Goal: Transaction & Acquisition: Purchase product/service

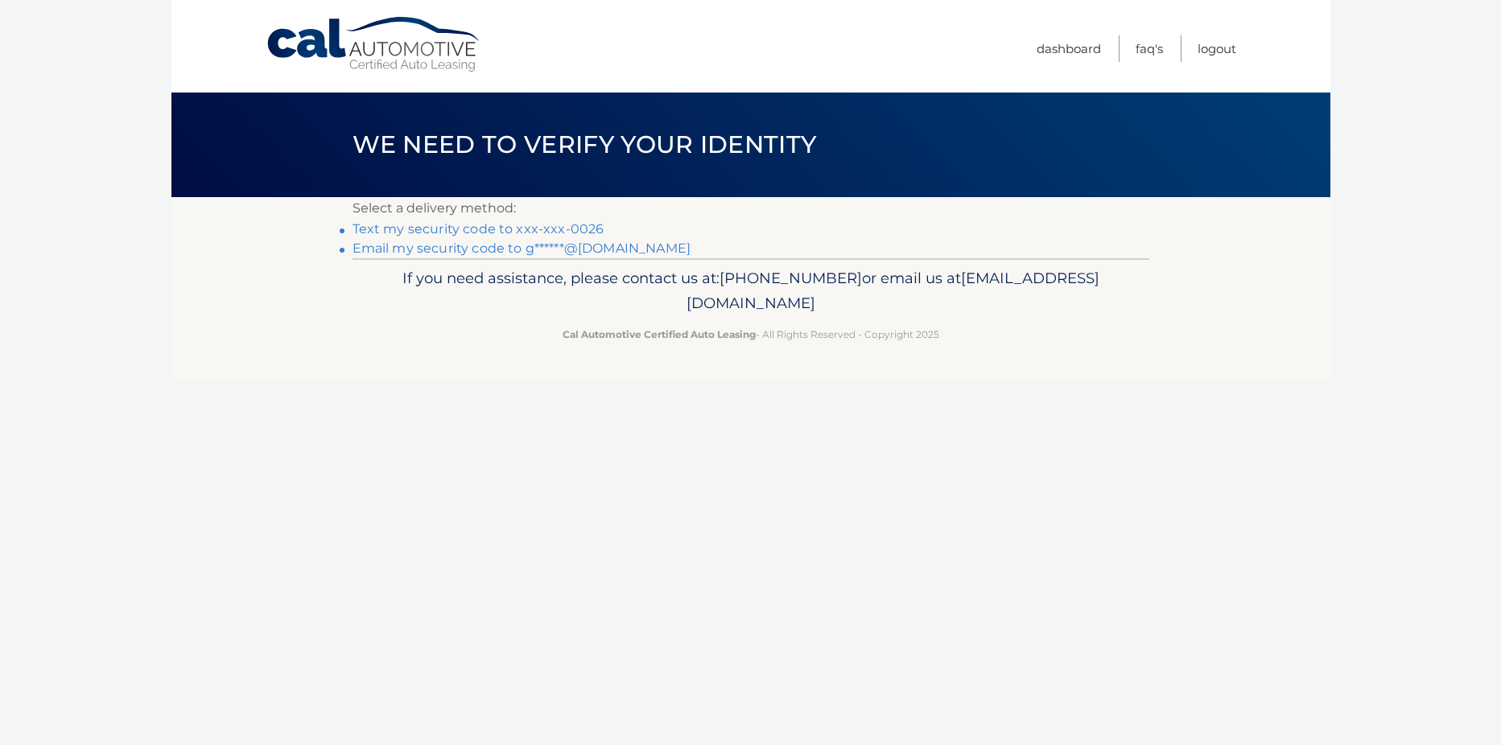
click at [531, 230] on link "Text my security code to xxx-xxx-0026" at bounding box center [479, 228] width 252 height 15
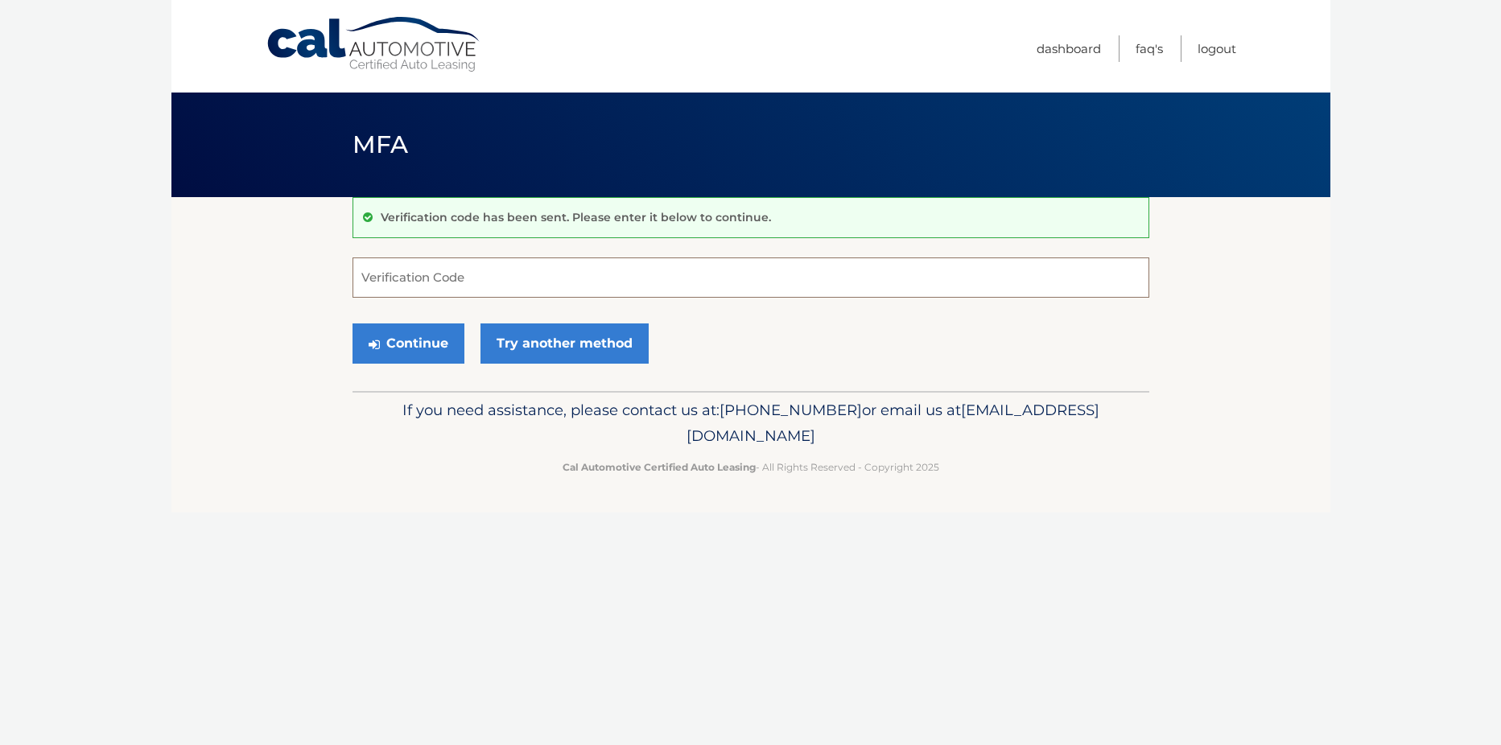
click at [412, 272] on input "Verification Code" at bounding box center [751, 278] width 797 height 40
type input "197793"
click at [423, 343] on button "Continue" at bounding box center [409, 344] width 112 height 40
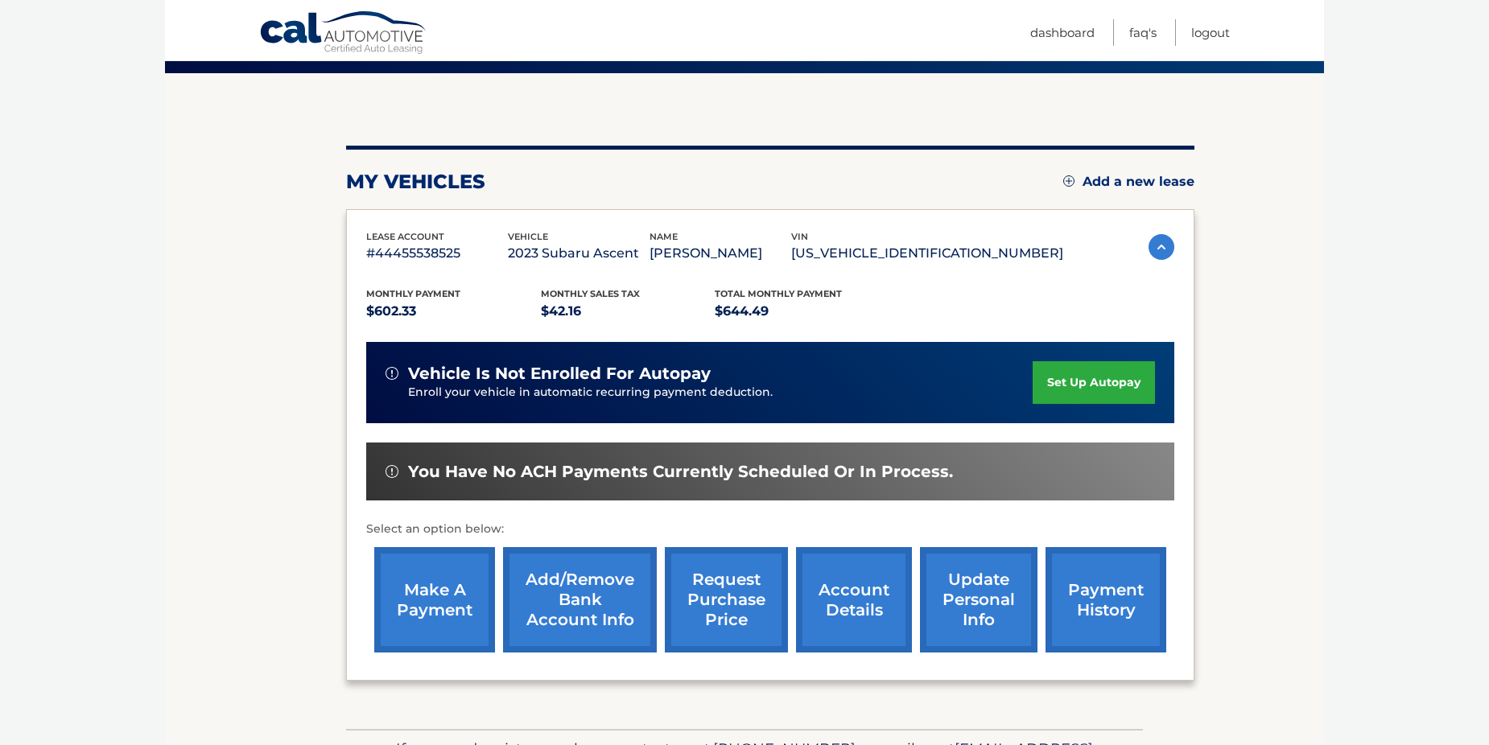
scroll to position [230, 0]
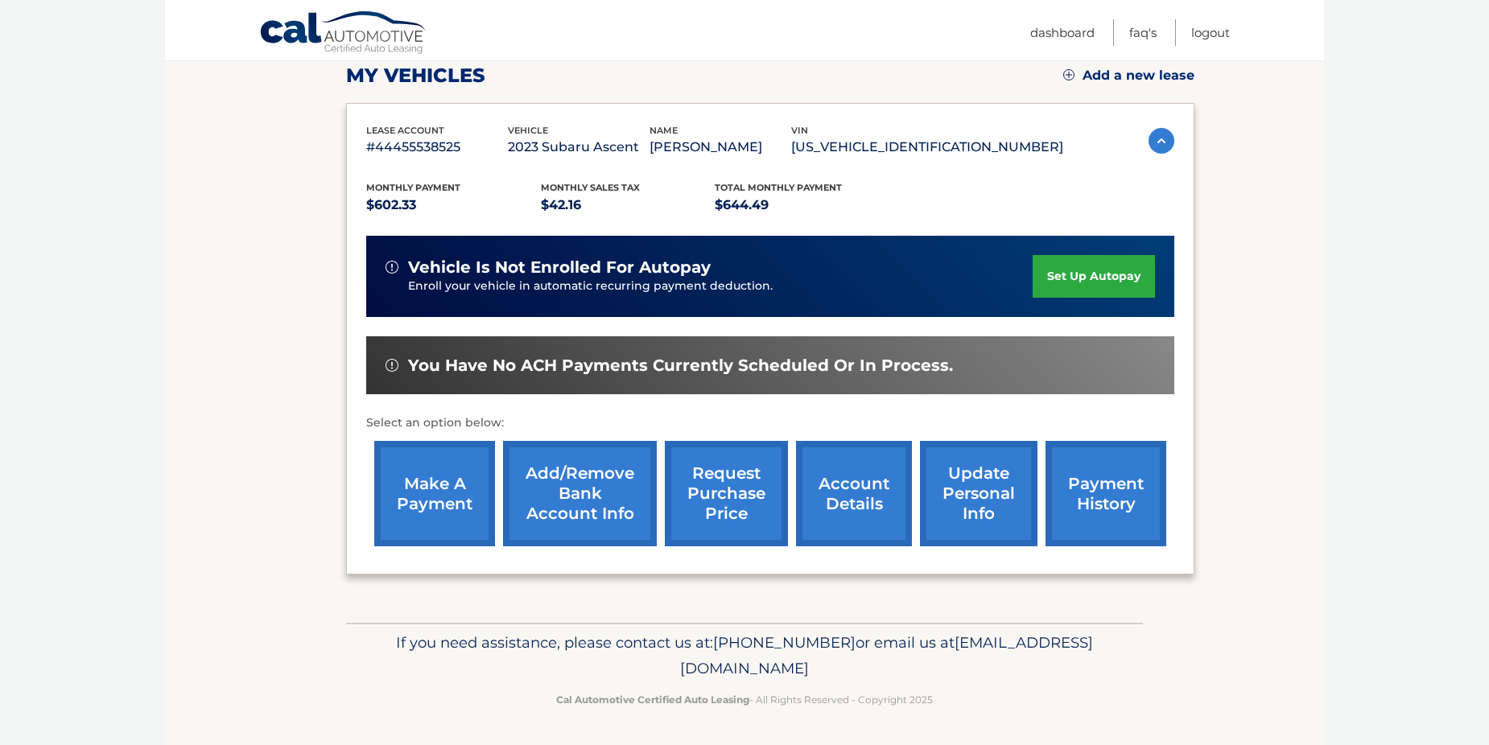
click at [436, 469] on link "make a payment" at bounding box center [434, 493] width 121 height 105
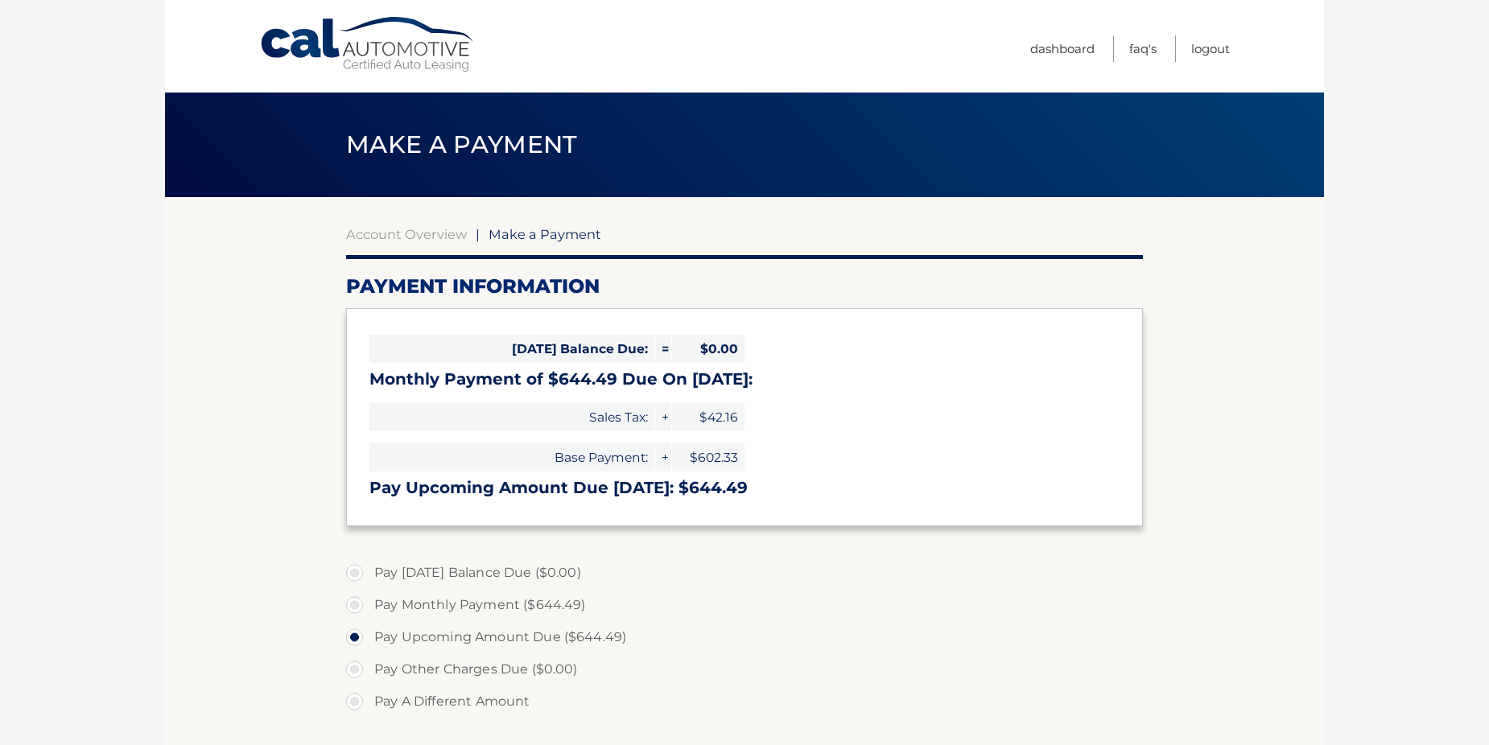
select select "OGEwZjZmYjAtY2JlYS00M2E5LWI3OWMtZWM2ODdjZGRkZGZi"
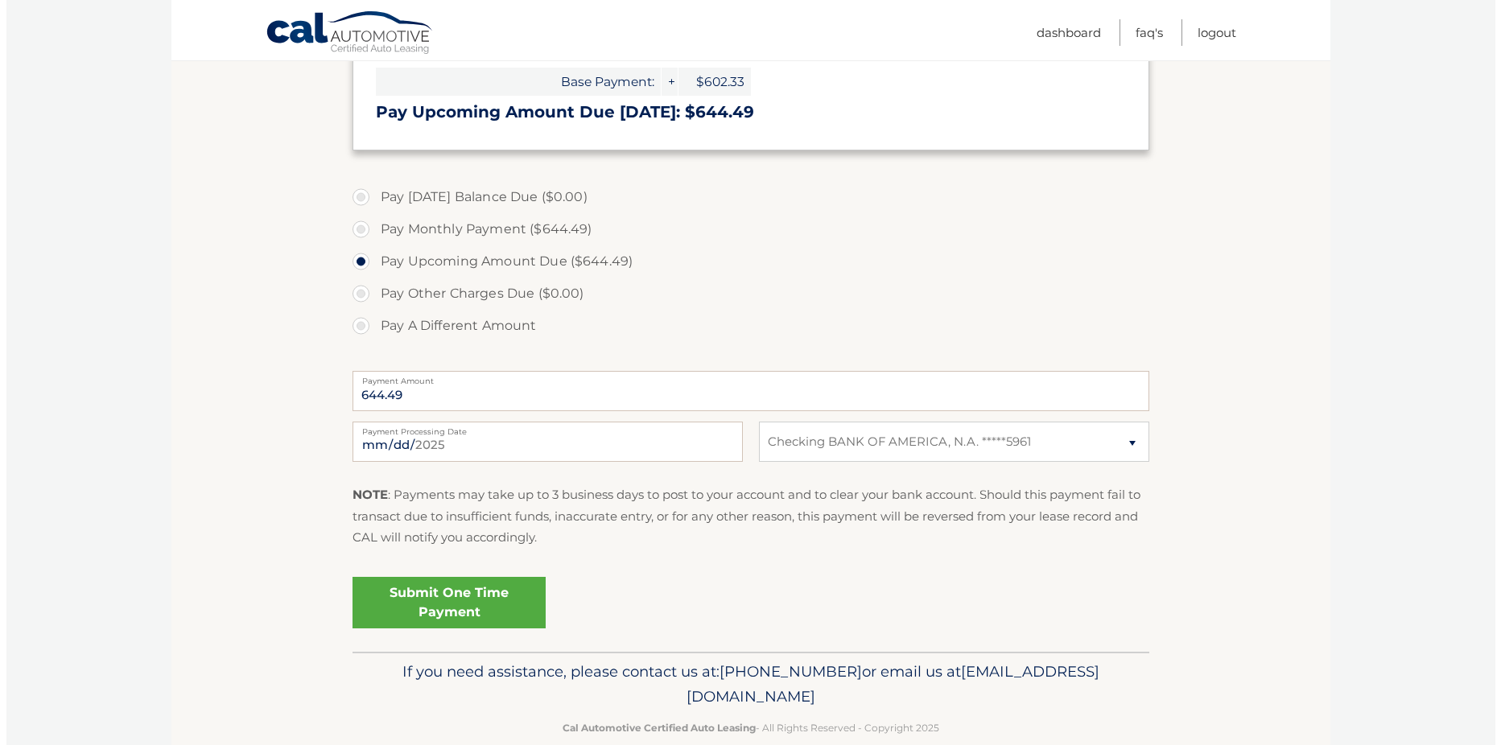
scroll to position [405, 0]
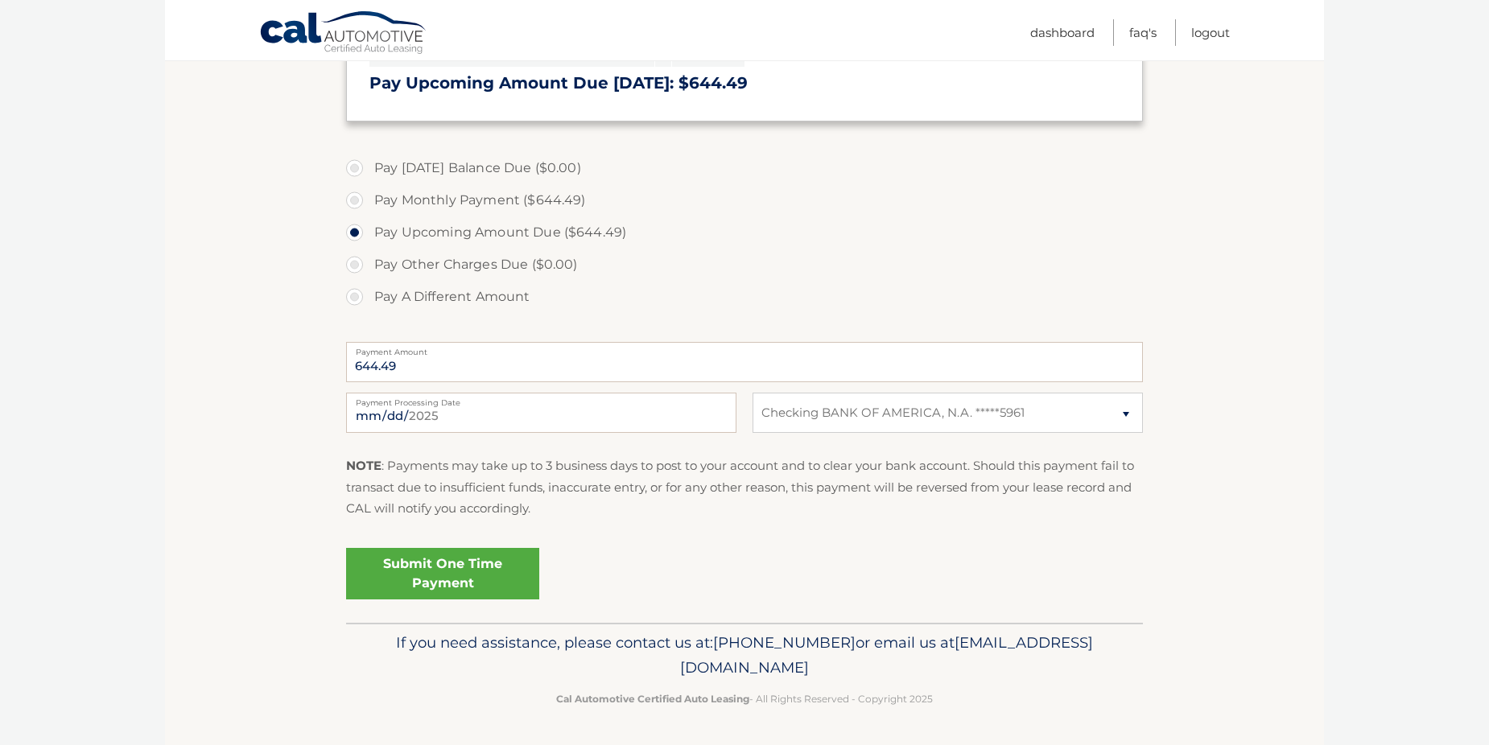
click at [481, 576] on link "Submit One Time Payment" at bounding box center [442, 574] width 193 height 52
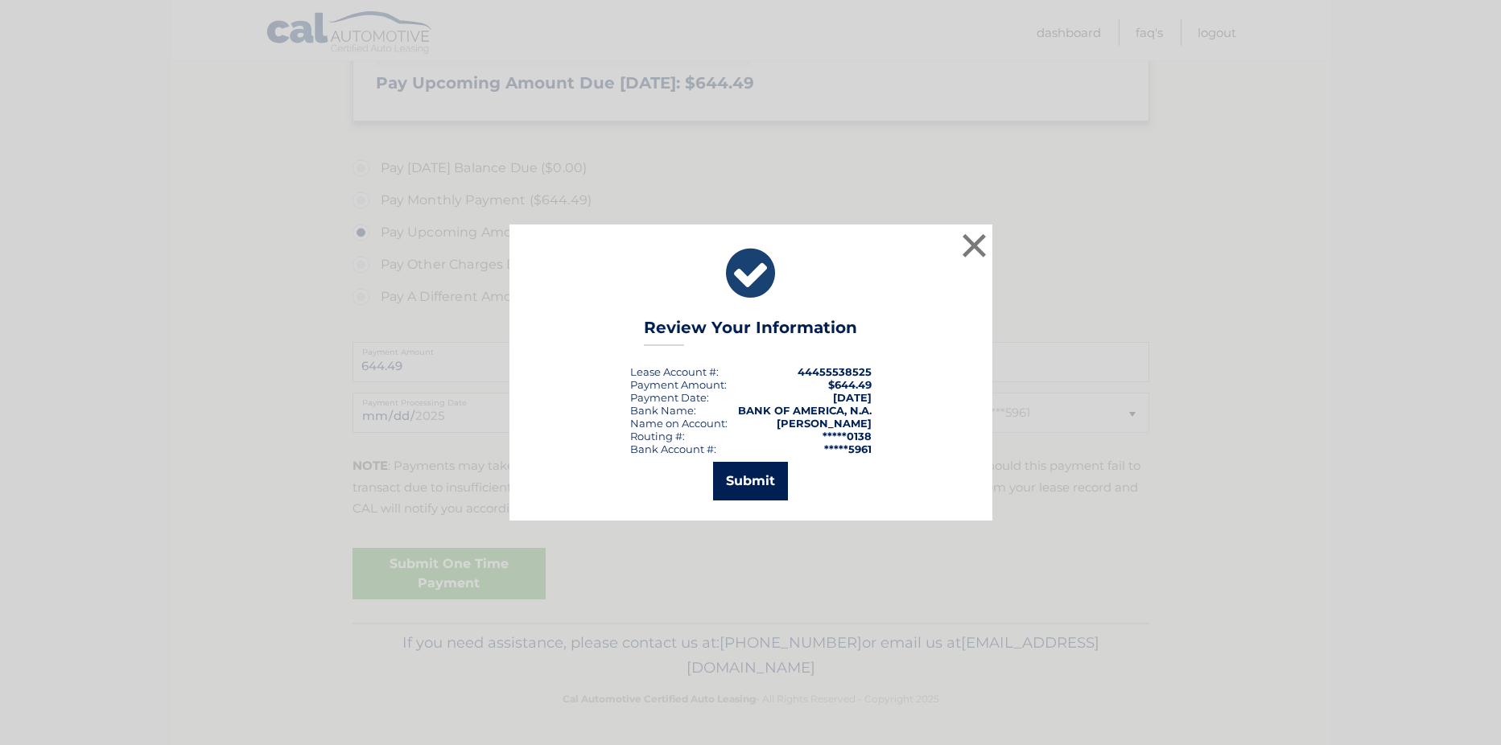
click at [752, 492] on button "Submit" at bounding box center [750, 481] width 75 height 39
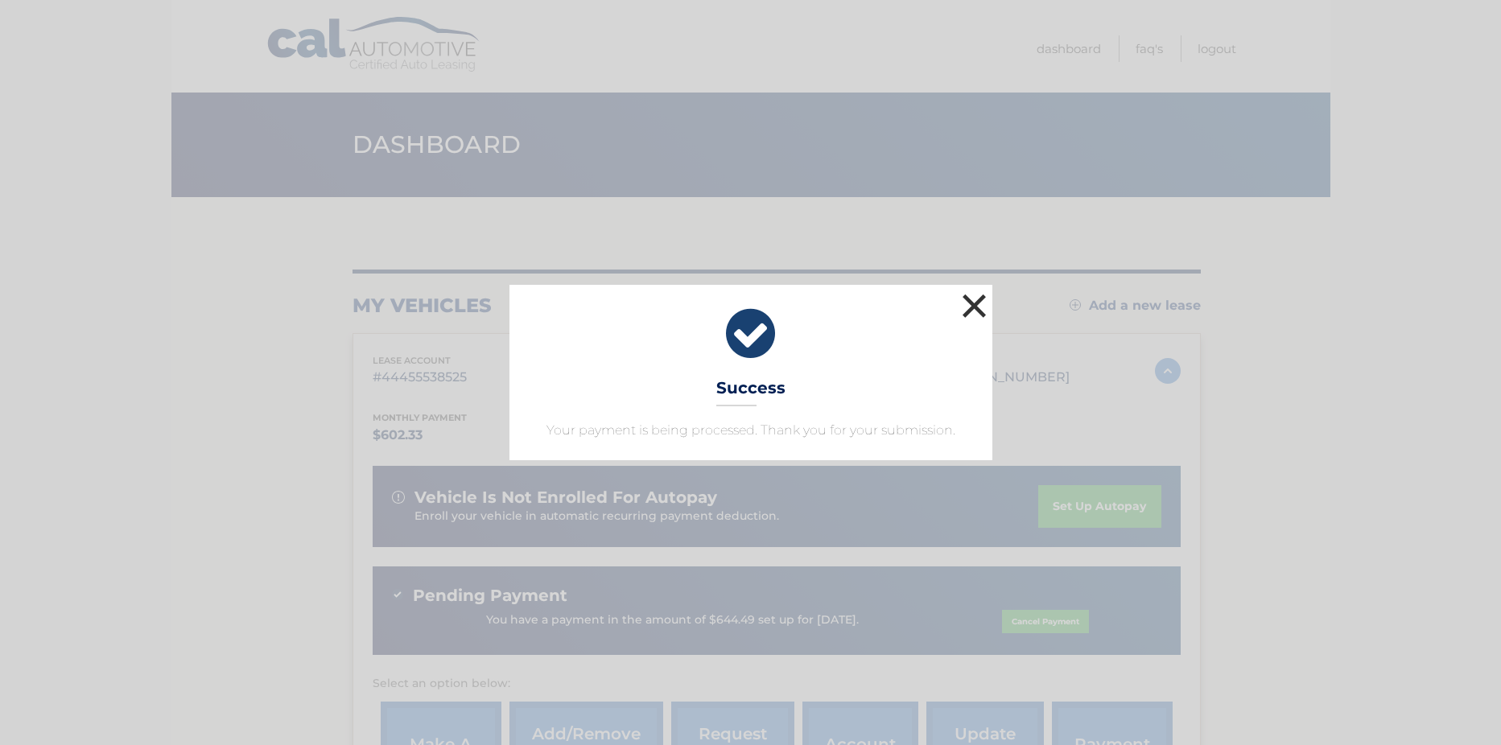
click at [980, 306] on button "×" at bounding box center [975, 306] width 32 height 32
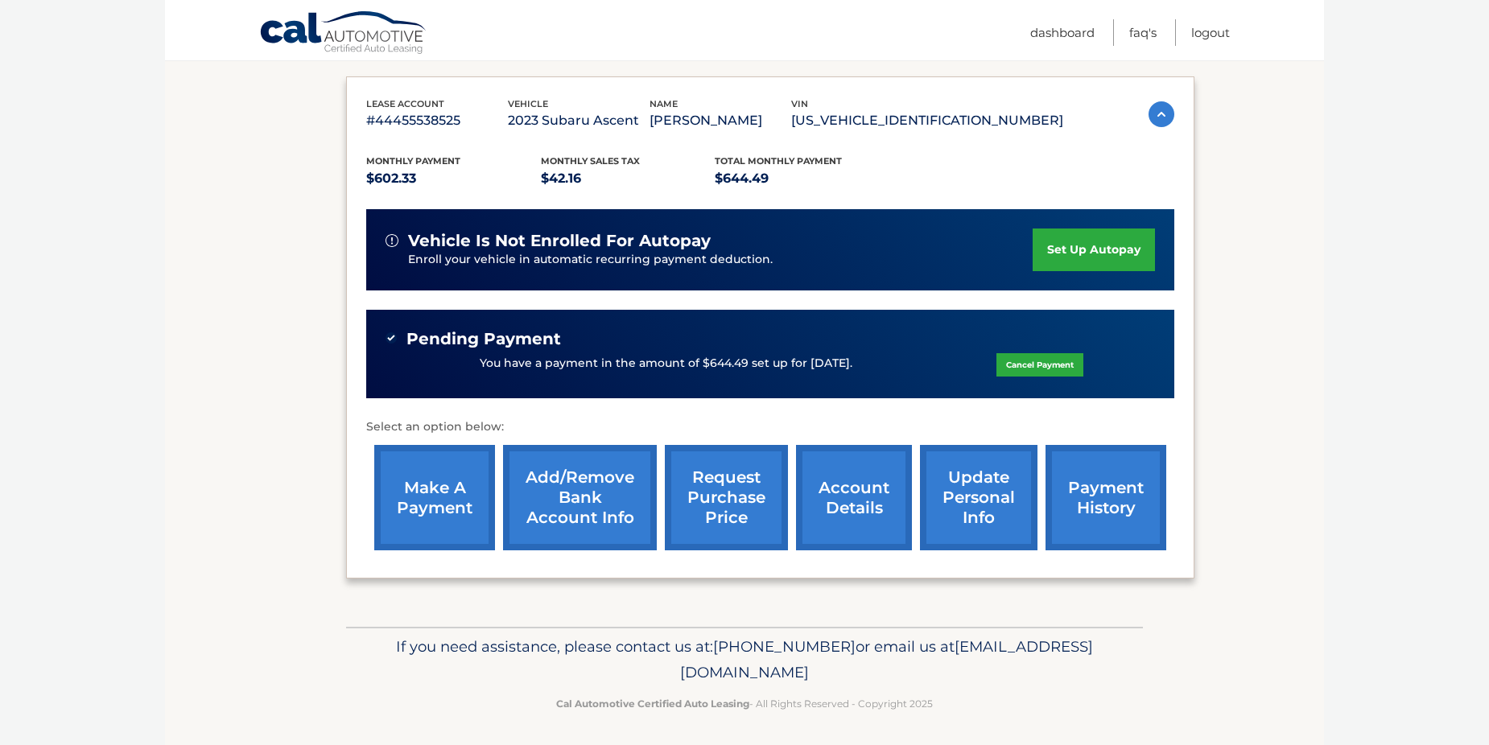
scroll to position [261, 0]
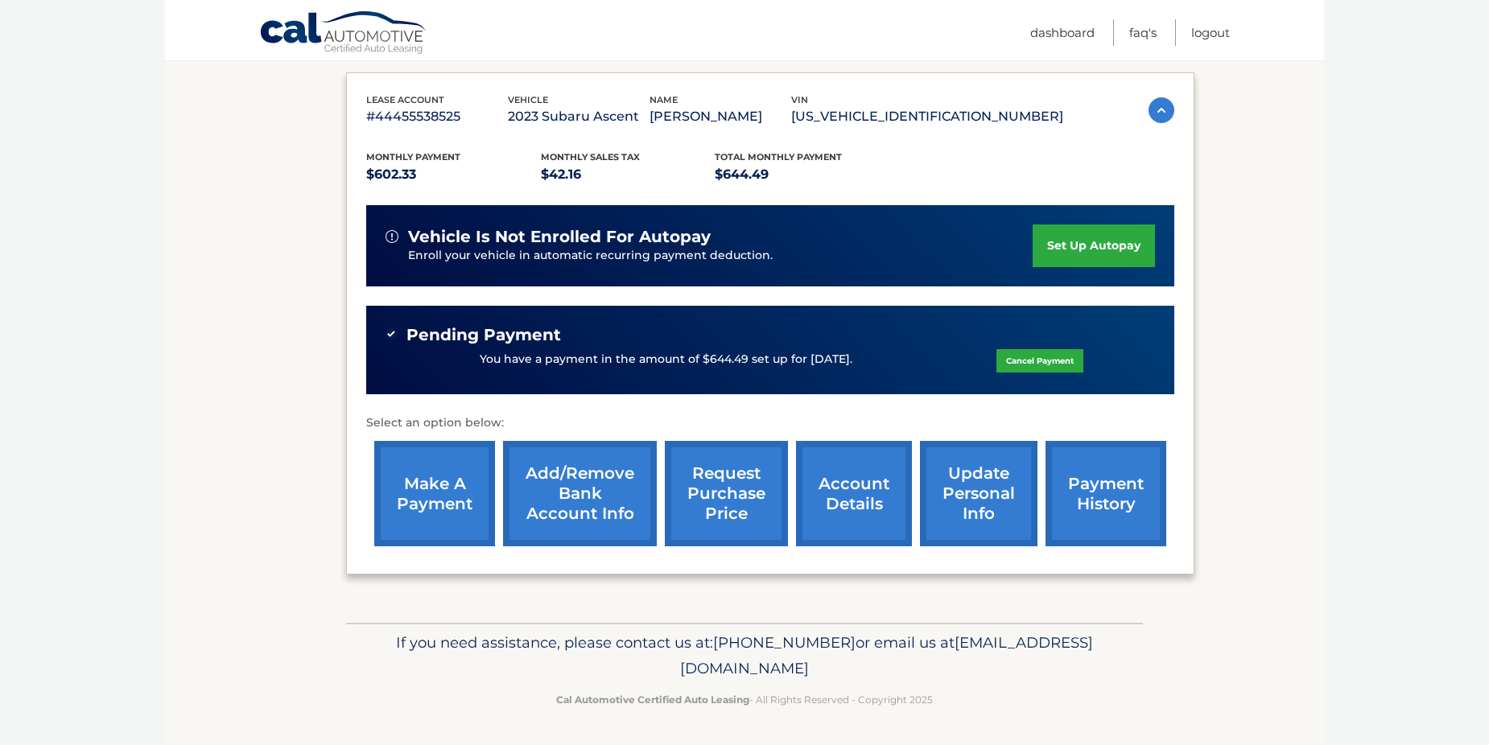
click at [837, 491] on link "account details" at bounding box center [854, 493] width 116 height 105
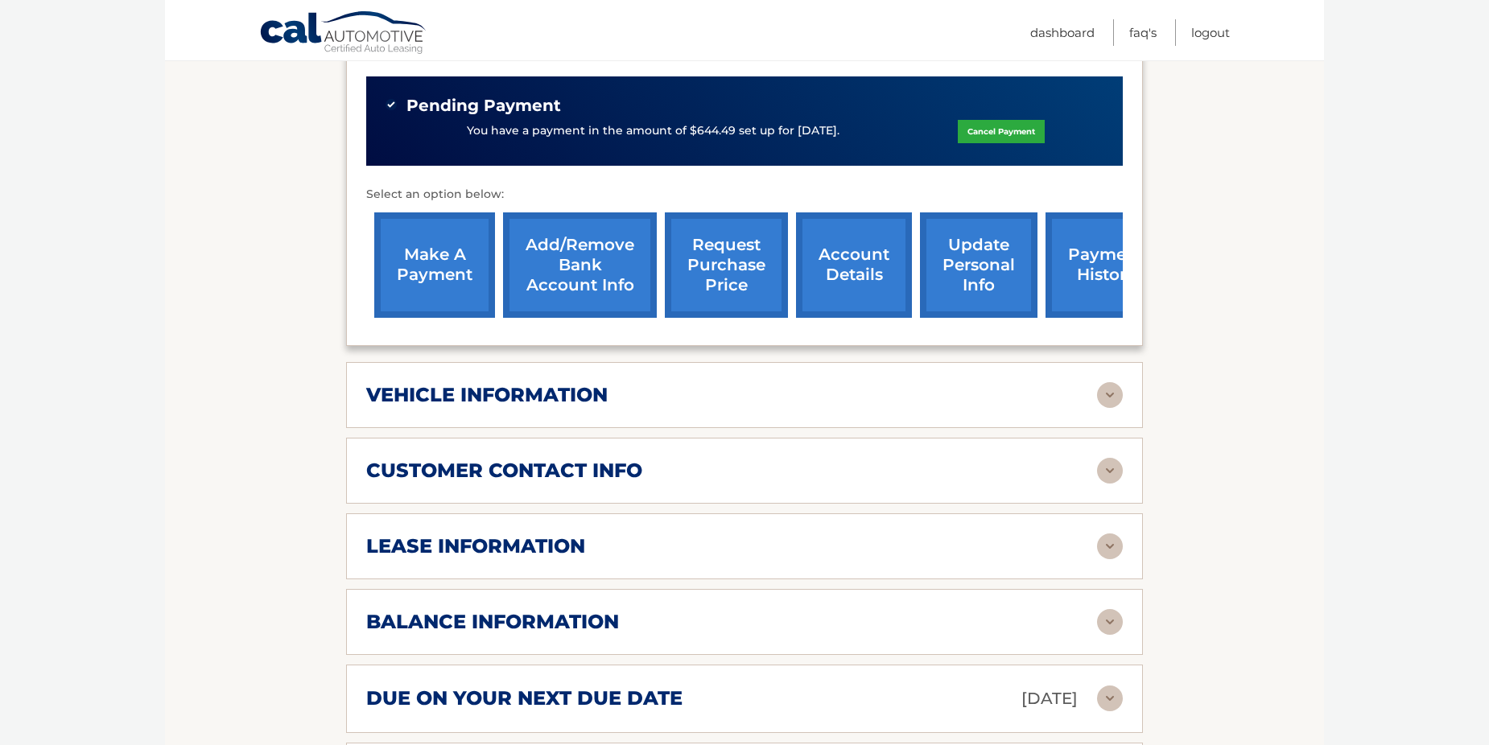
scroll to position [563, 0]
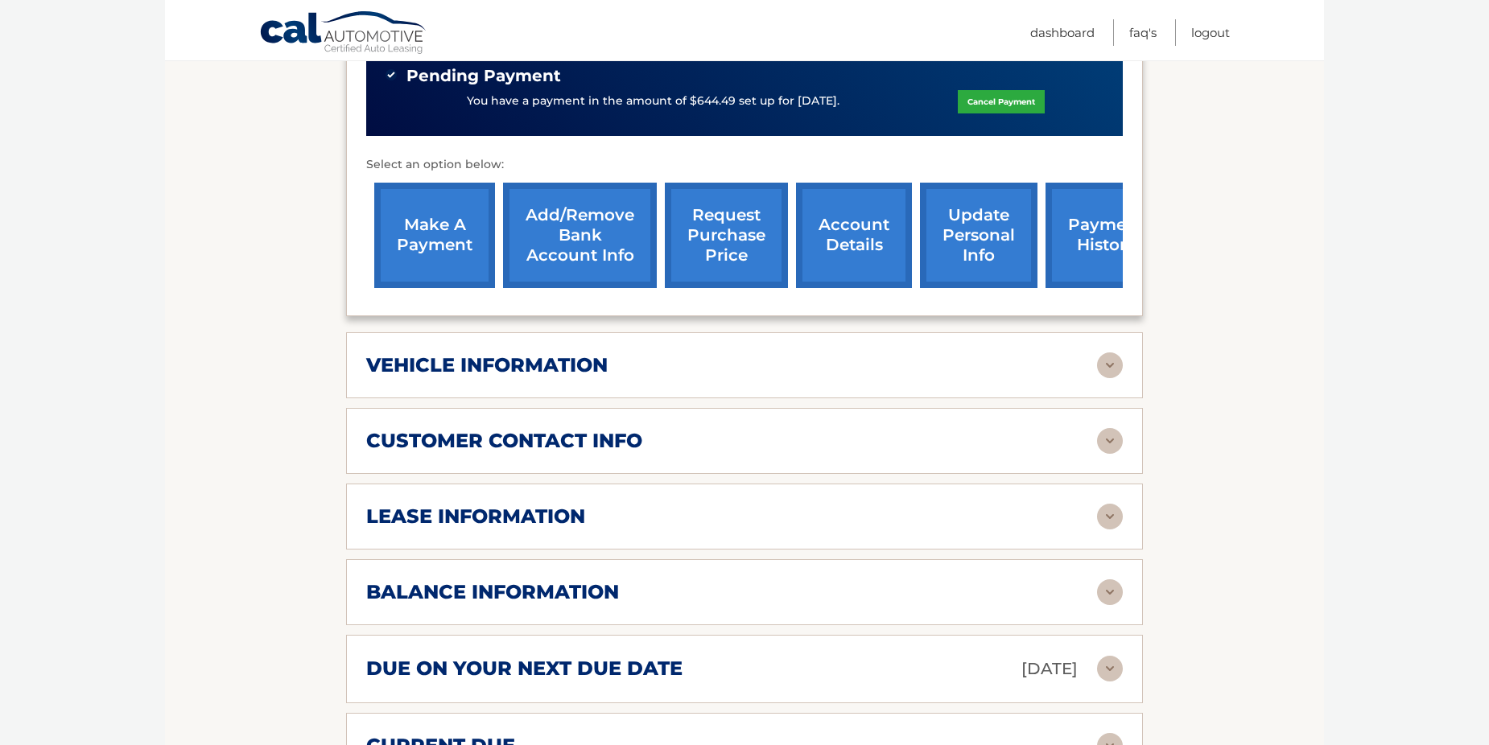
click at [1111, 353] on img at bounding box center [1110, 366] width 26 height 26
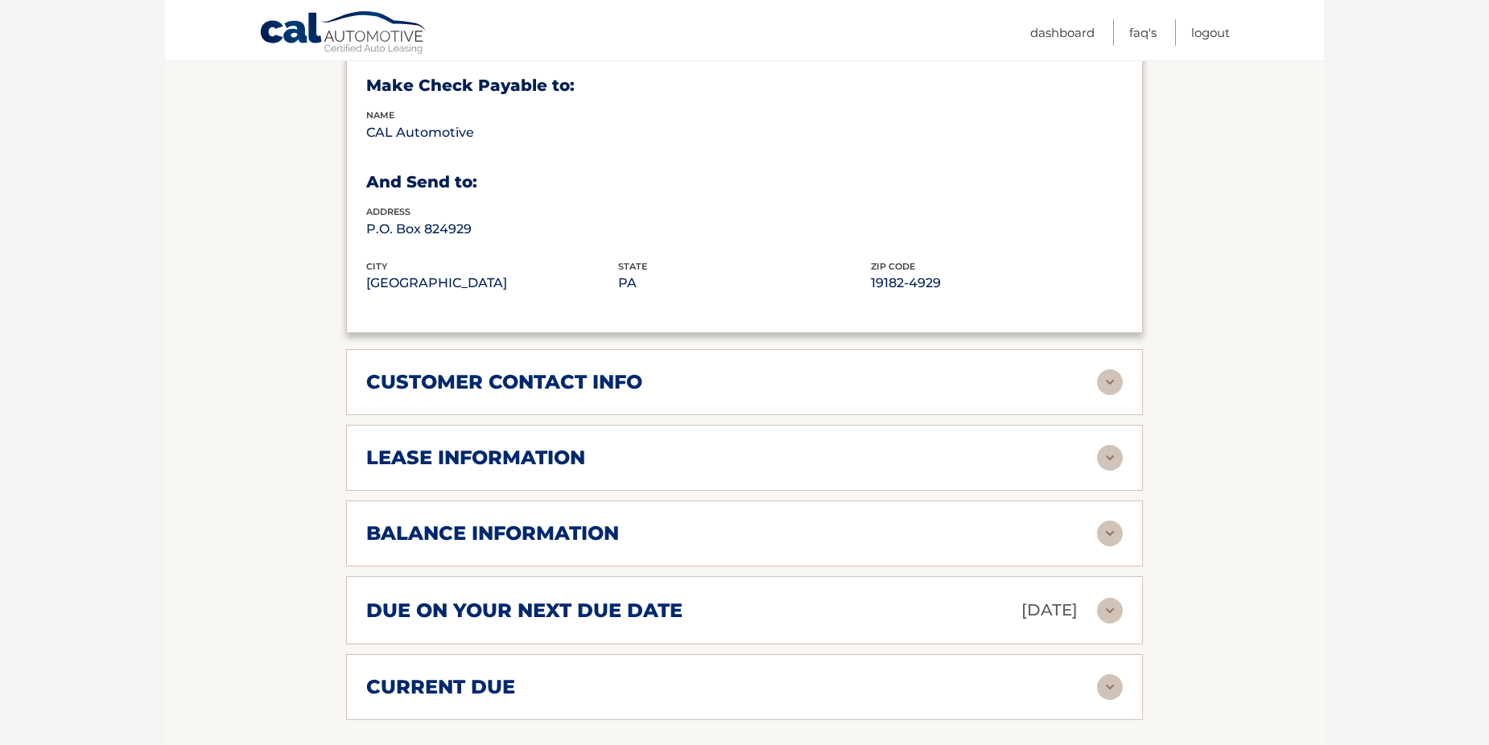
scroll to position [1046, 0]
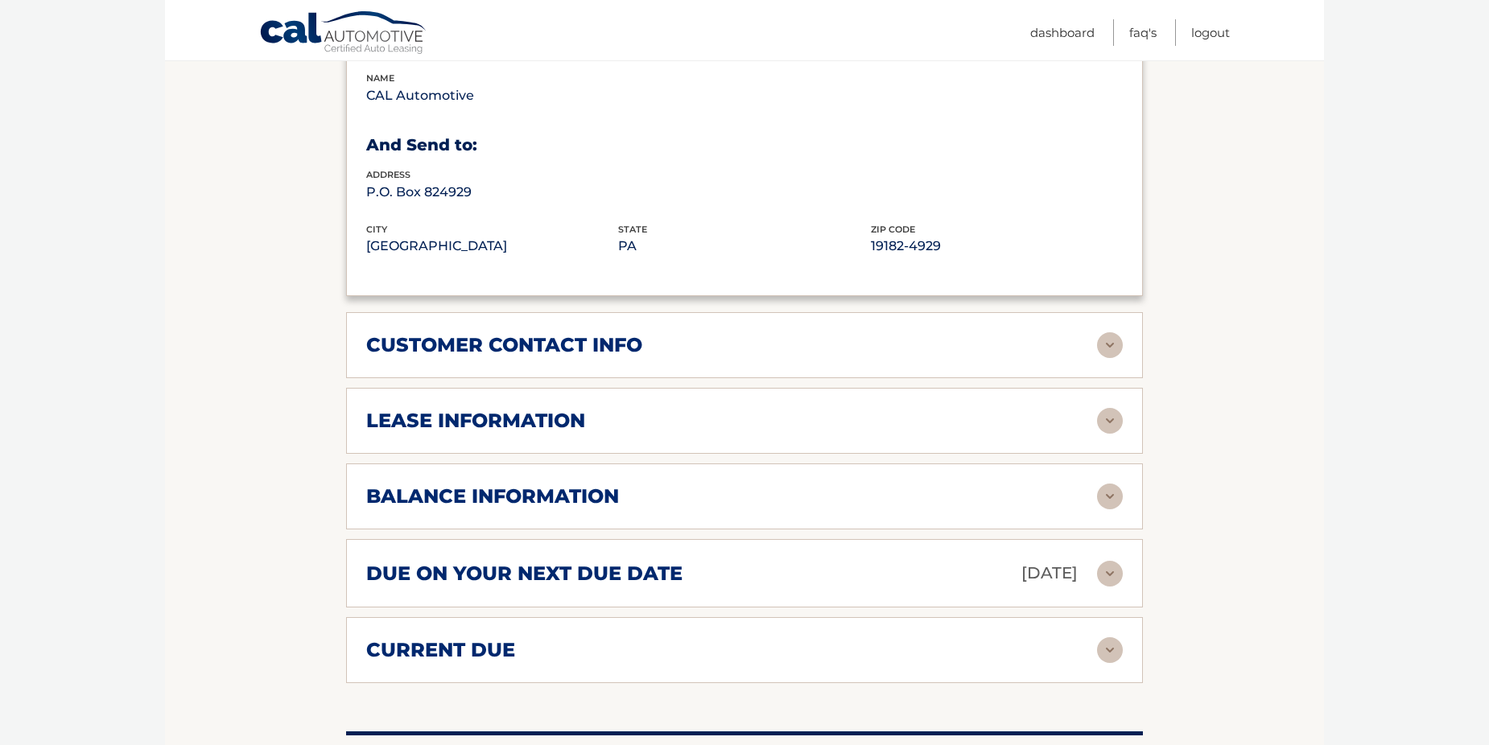
click at [1111, 408] on img at bounding box center [1110, 421] width 26 height 26
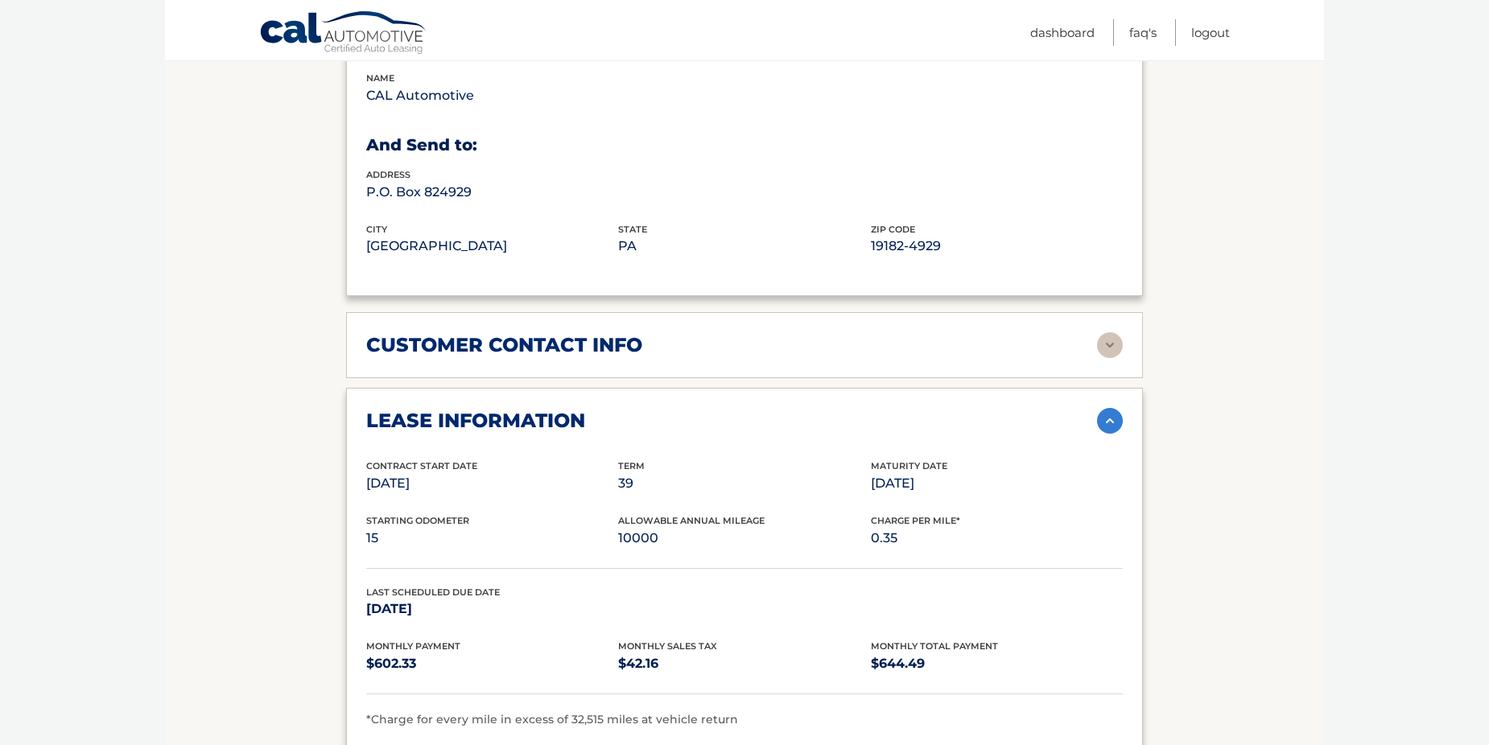
click at [387, 486] on div "Contract Start Date [DATE] Term 39 Maturity Date [DATE]" at bounding box center [744, 486] width 757 height 55
click at [620, 485] on div "Contract Start Date [DATE] Term 39 Maturity Date [DATE]" at bounding box center [744, 486] width 757 height 55
click at [931, 490] on div "Contract Start Date [DATE] Term 39 Maturity Date [DATE]" at bounding box center [744, 486] width 757 height 55
click at [927, 515] on span "Charge Per Mile*" at bounding box center [915, 520] width 89 height 11
click at [961, 489] on div "Contract Start Date [DATE] Term 39 Maturity Date [DATE]" at bounding box center [744, 486] width 757 height 55
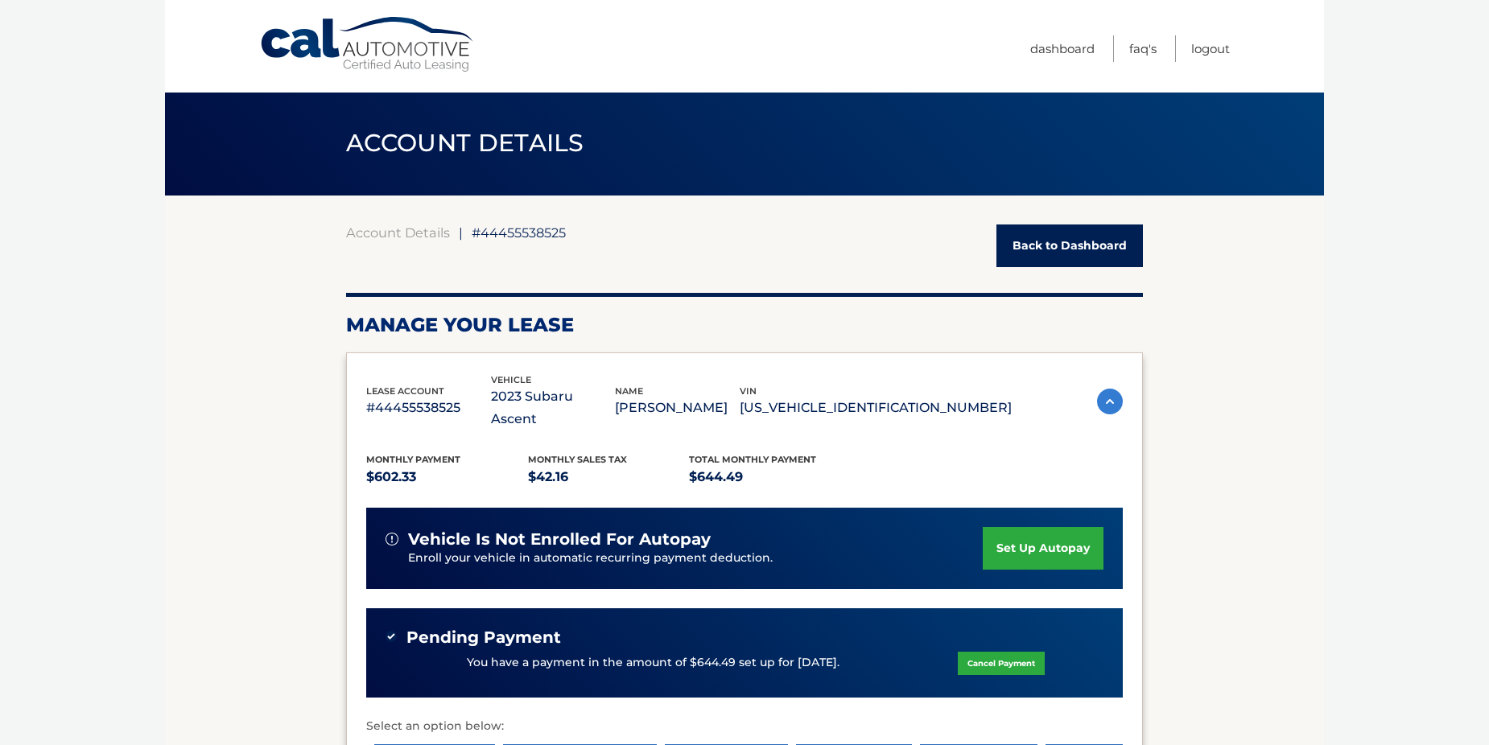
scroll to position [0, 0]
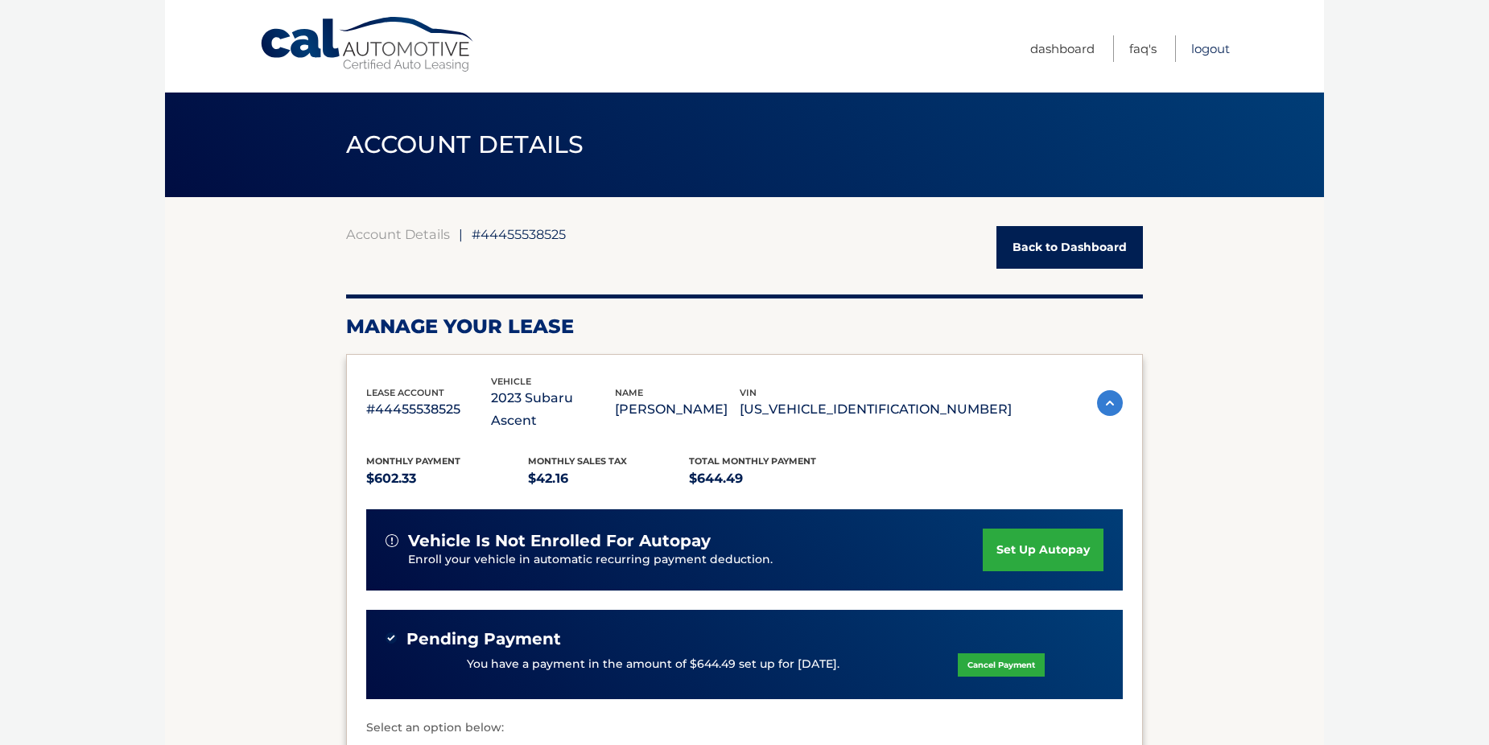
click at [1207, 43] on link "Logout" at bounding box center [1210, 48] width 39 height 27
